Goal: Information Seeking & Learning: Find specific fact

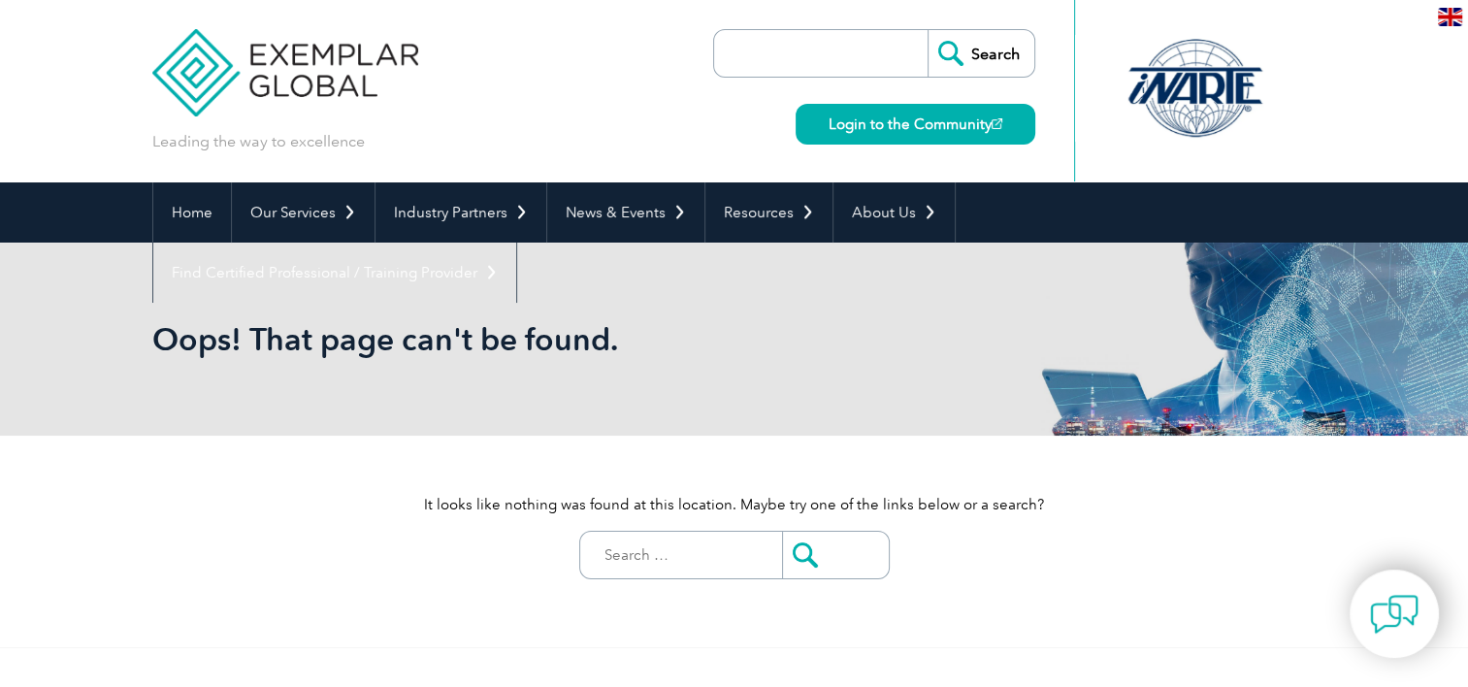
click at [832, 49] on input "search" at bounding box center [826, 53] width 204 height 47
paste input "Punyam"
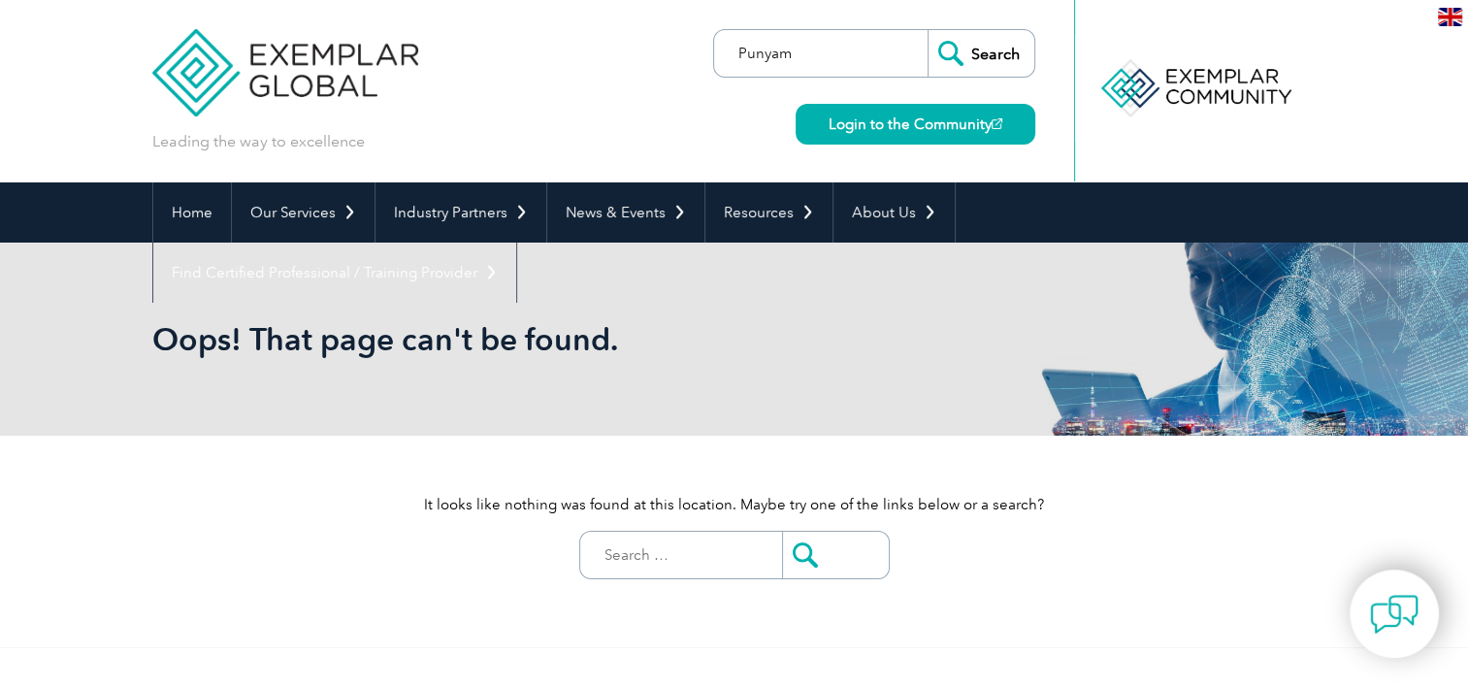
type input "Punyam"
click at [927, 30] on input "Search" at bounding box center [980, 53] width 107 height 47
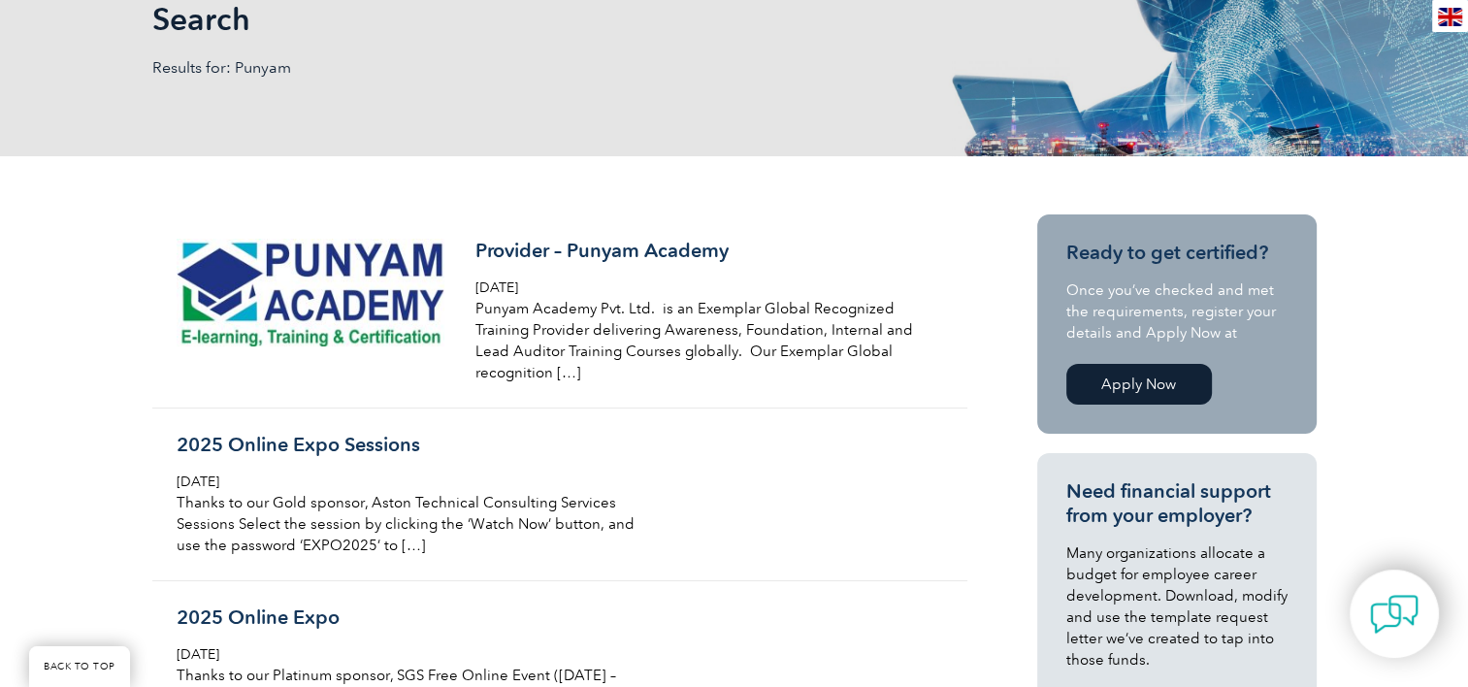
scroll to position [322, 0]
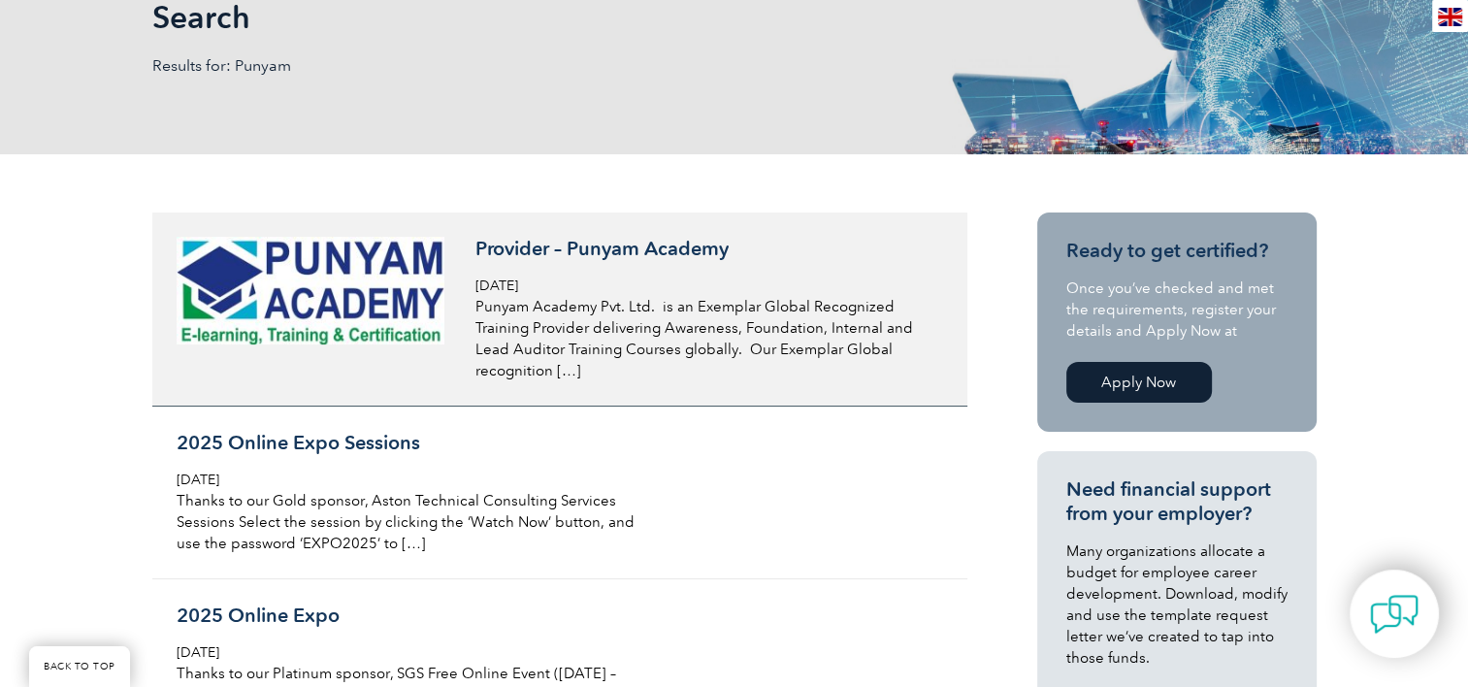
click at [518, 281] on span "Tuesday, December 14th, 2021" at bounding box center [496, 285] width 43 height 16
